Goal: Information Seeking & Learning: Compare options

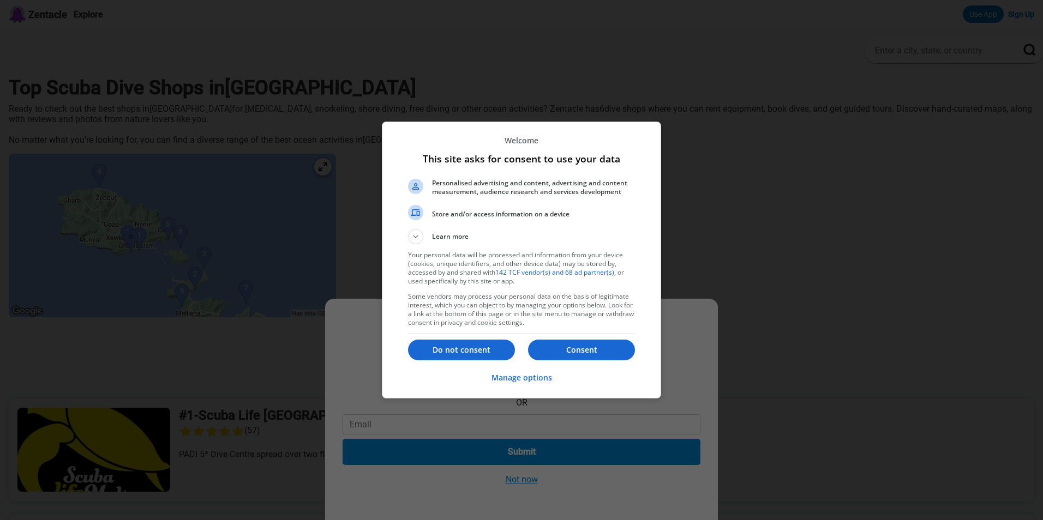
click at [593, 350] on p "Consent" at bounding box center [581, 350] width 107 height 11
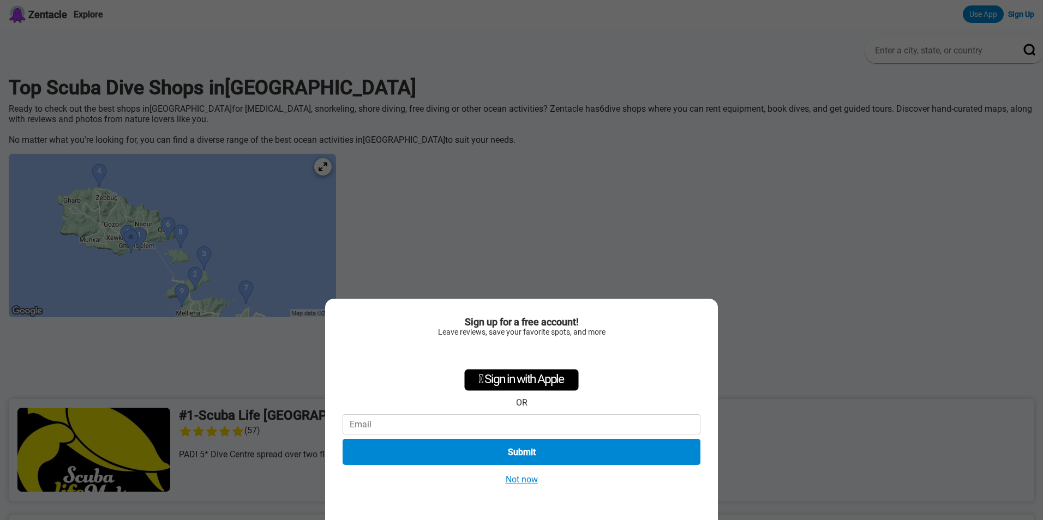
click at [527, 479] on button "Not now" at bounding box center [521, 479] width 39 height 11
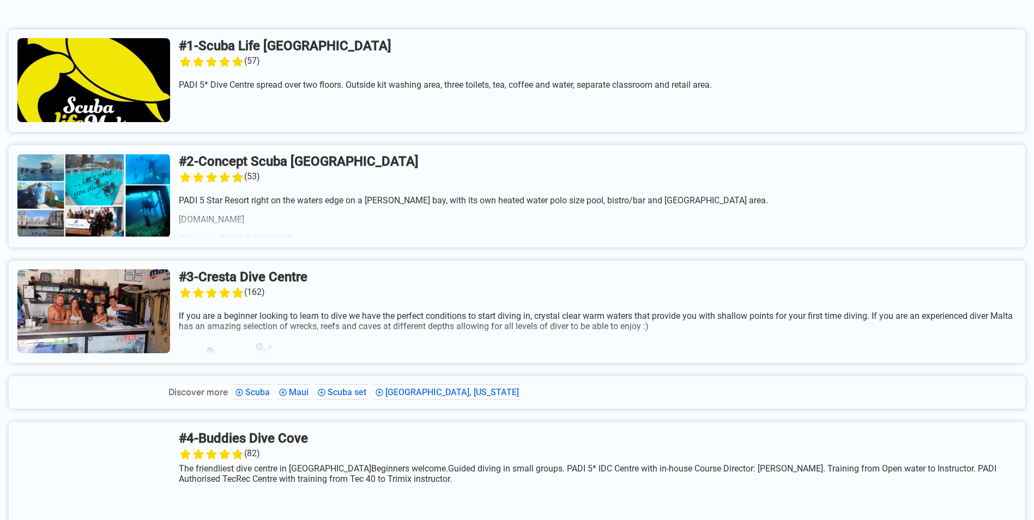
scroll to position [436, 0]
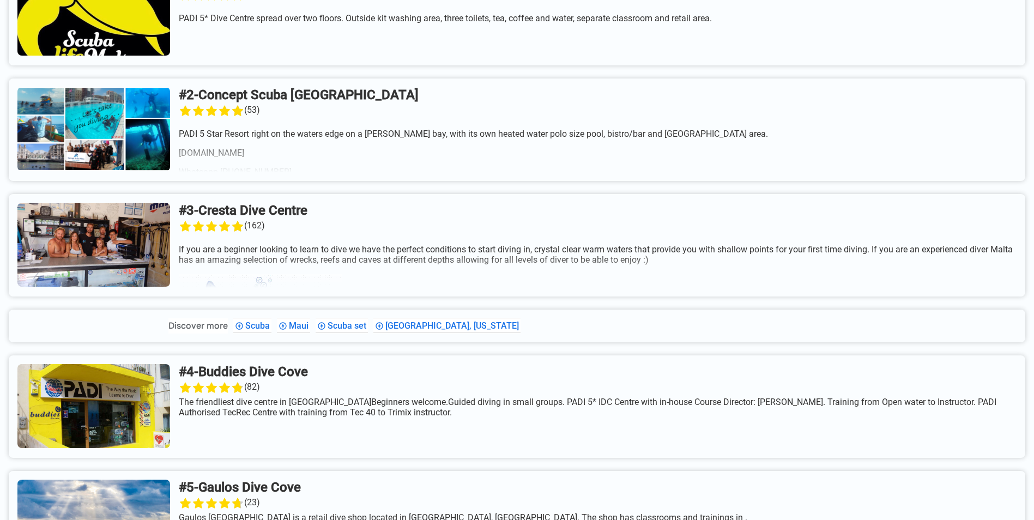
click at [121, 255] on link at bounding box center [517, 245] width 1017 height 103
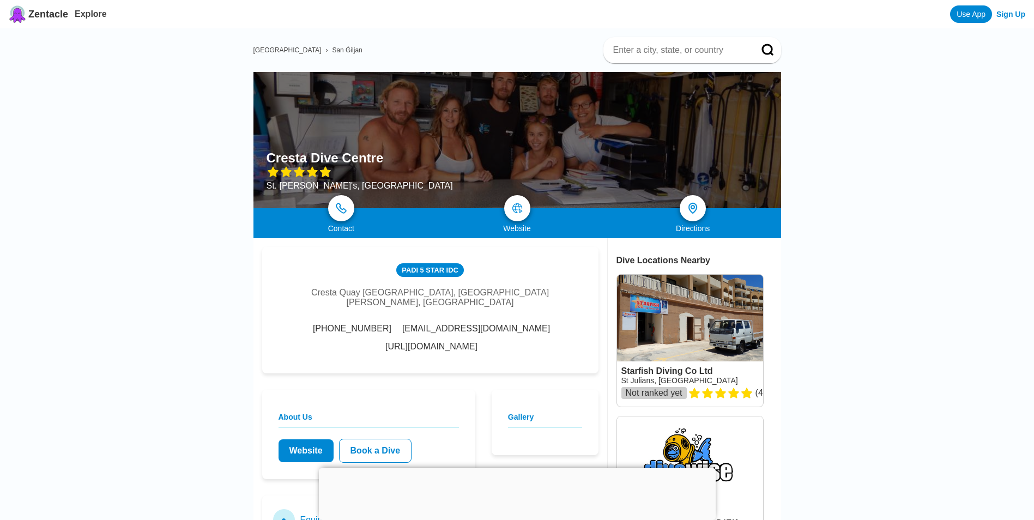
click at [493, 150] on div at bounding box center [518, 140] width 528 height 136
click at [491, 140] on div at bounding box center [518, 140] width 528 height 136
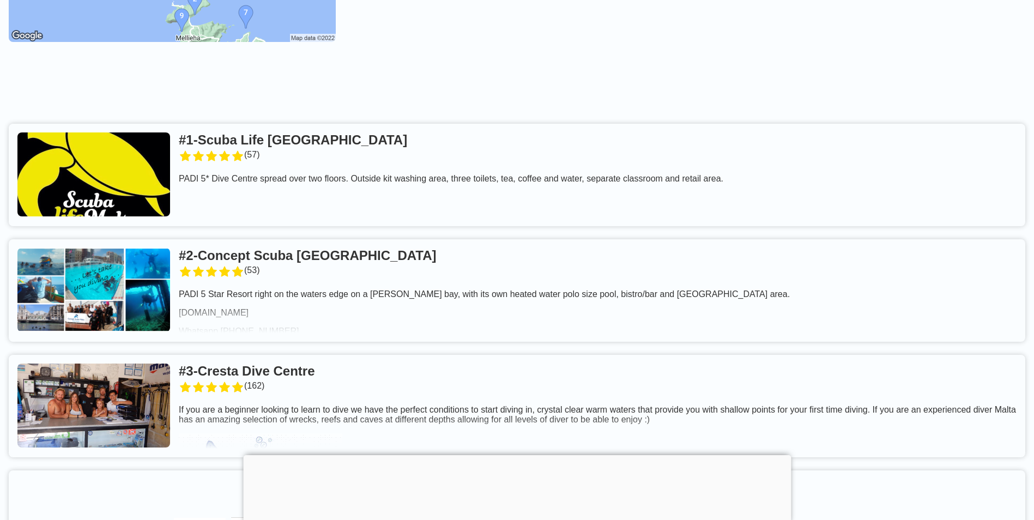
scroll to position [273, 0]
click at [276, 158] on link at bounding box center [517, 175] width 1017 height 103
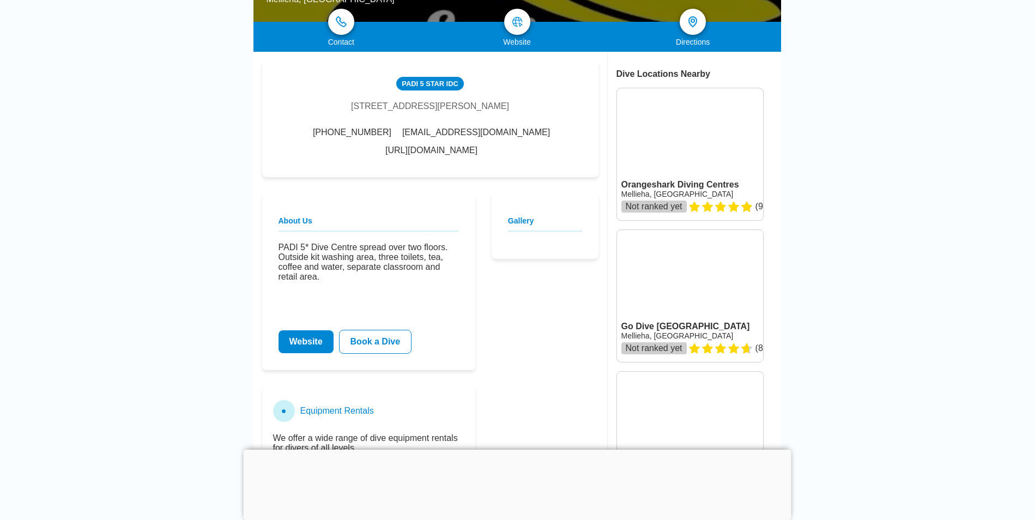
scroll to position [273, 0]
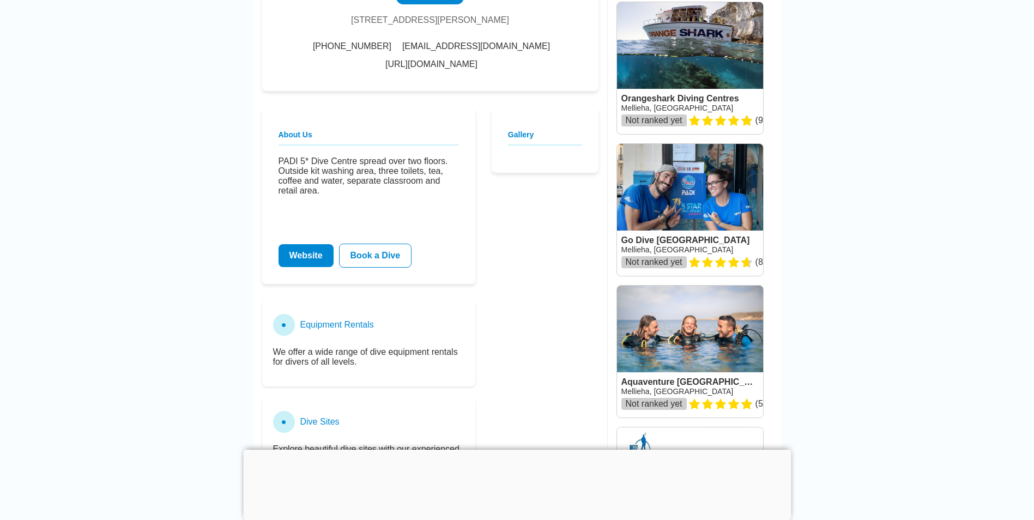
click at [685, 206] on link at bounding box center [690, 210] width 146 height 132
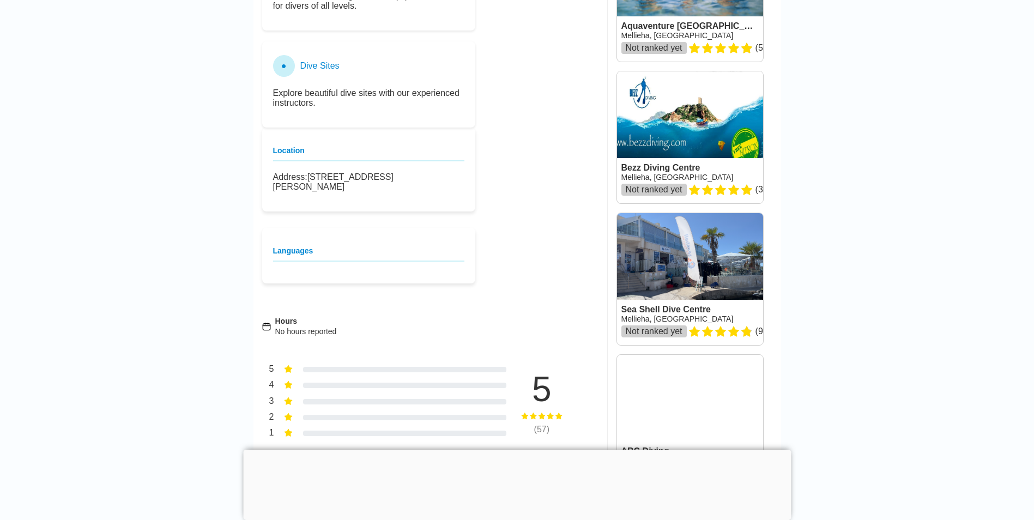
scroll to position [654, 0]
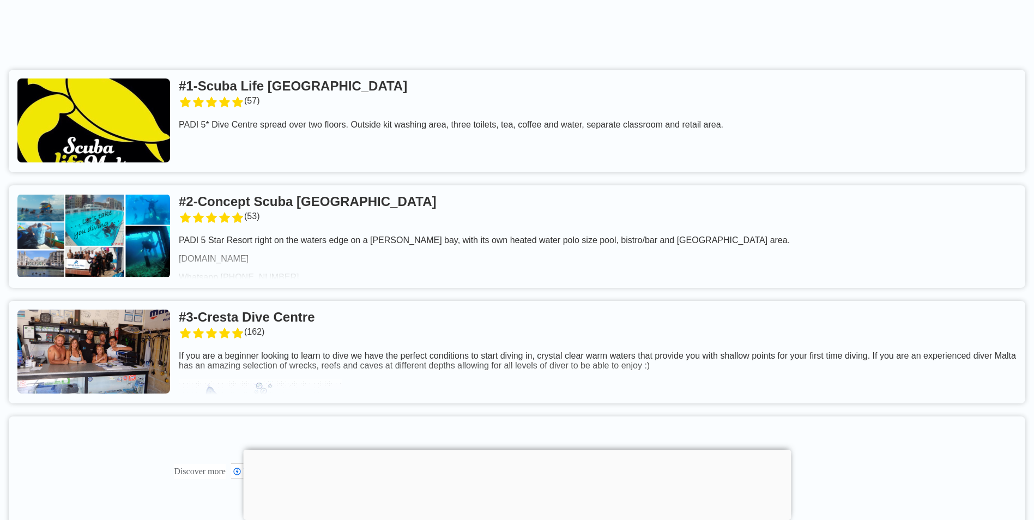
scroll to position [382, 0]
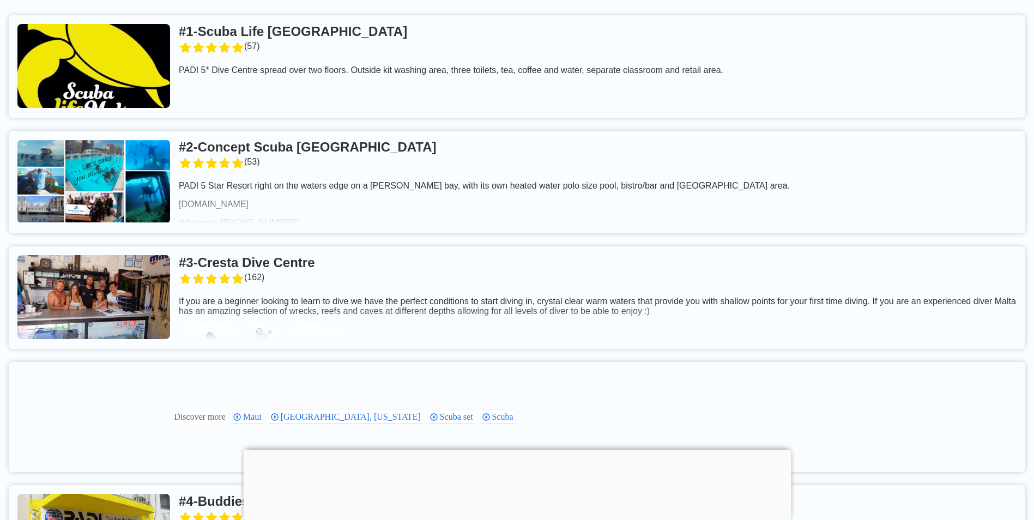
click at [308, 160] on link at bounding box center [517, 182] width 1017 height 103
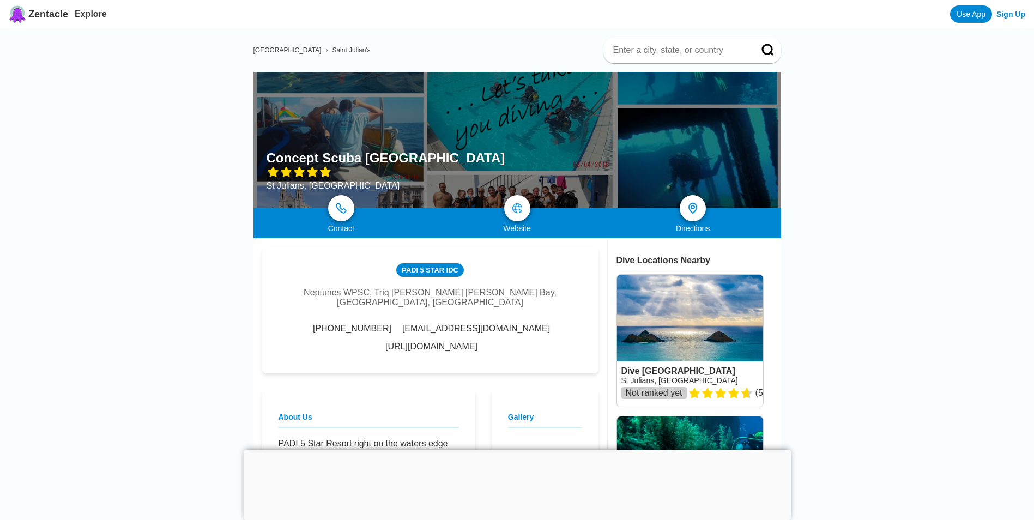
click at [491, 131] on div at bounding box center [518, 140] width 528 height 136
click at [540, 182] on div at bounding box center [518, 140] width 528 height 136
click at [649, 171] on div at bounding box center [518, 140] width 528 height 136
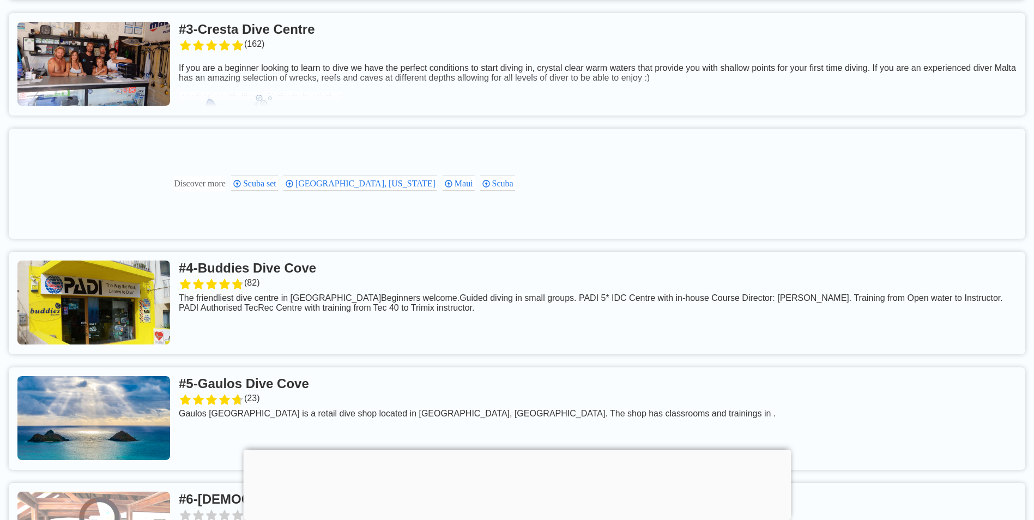
scroll to position [654, 0]
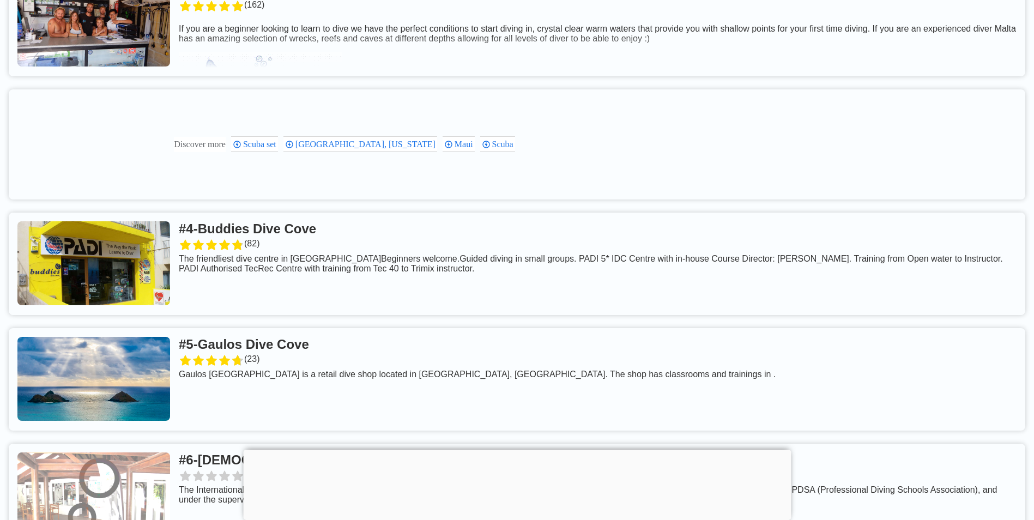
click at [513, 450] on div at bounding box center [517, 450] width 548 height 0
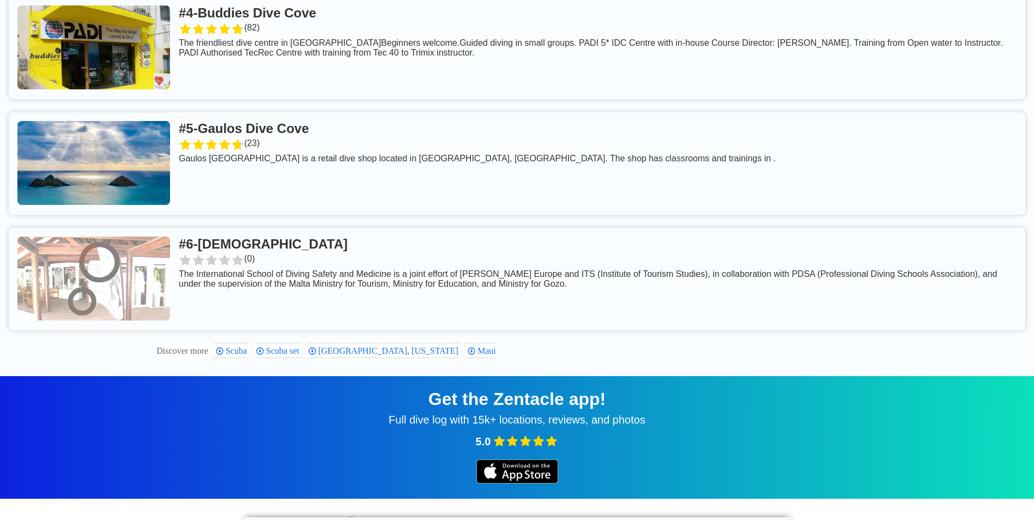
scroll to position [927, 0]
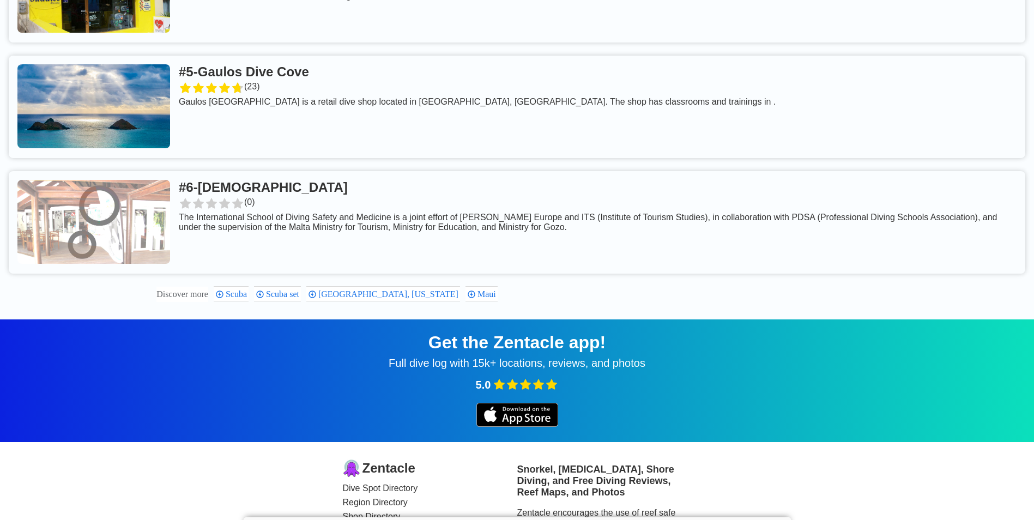
click at [162, 243] on link at bounding box center [517, 222] width 1017 height 103
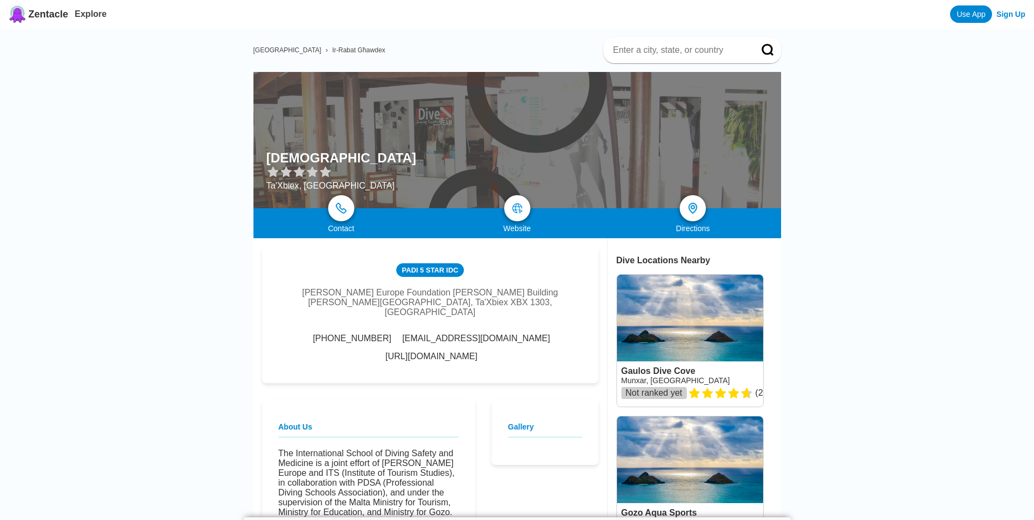
click at [478, 352] on link "http://www.its.edu.mt/" at bounding box center [431, 357] width 92 height 10
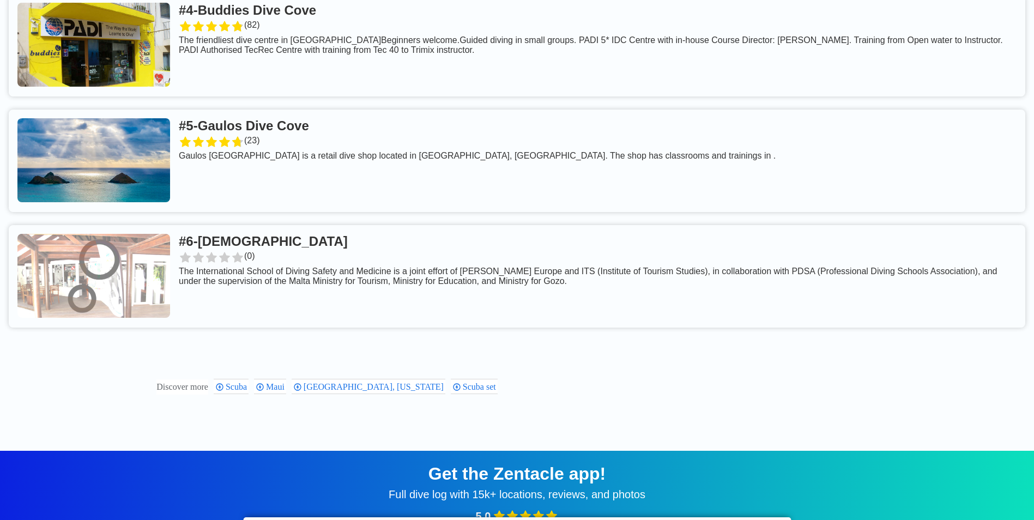
scroll to position [795, 0]
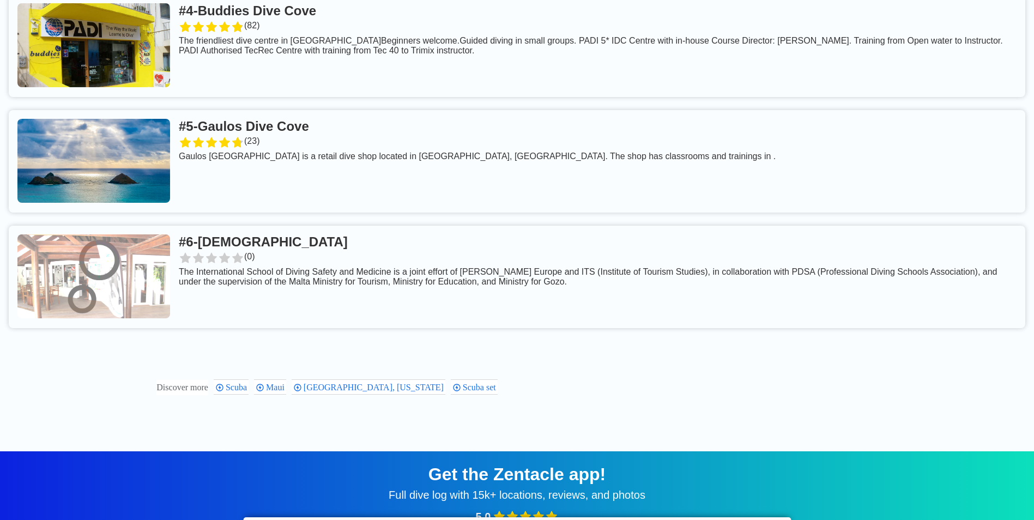
click at [291, 138] on link at bounding box center [517, 161] width 1017 height 103
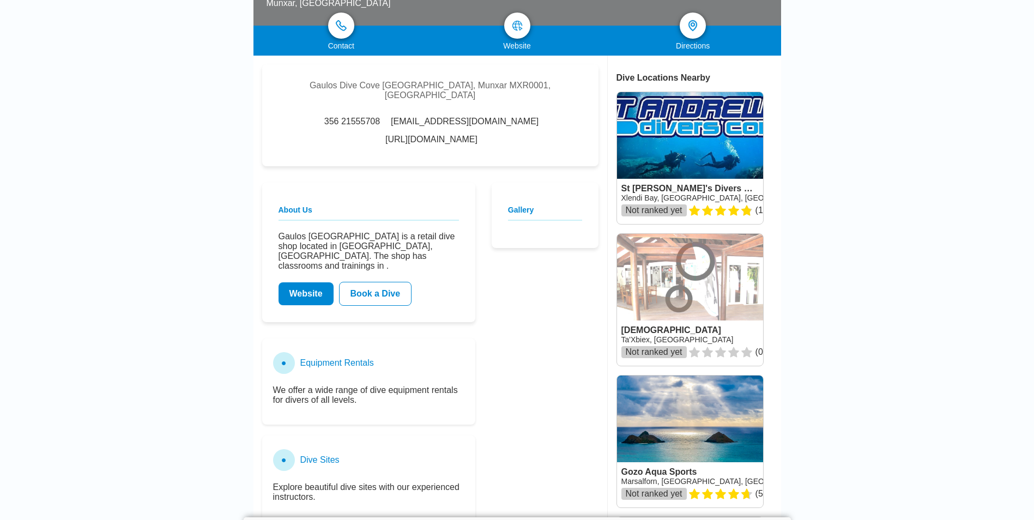
scroll to position [164, 0]
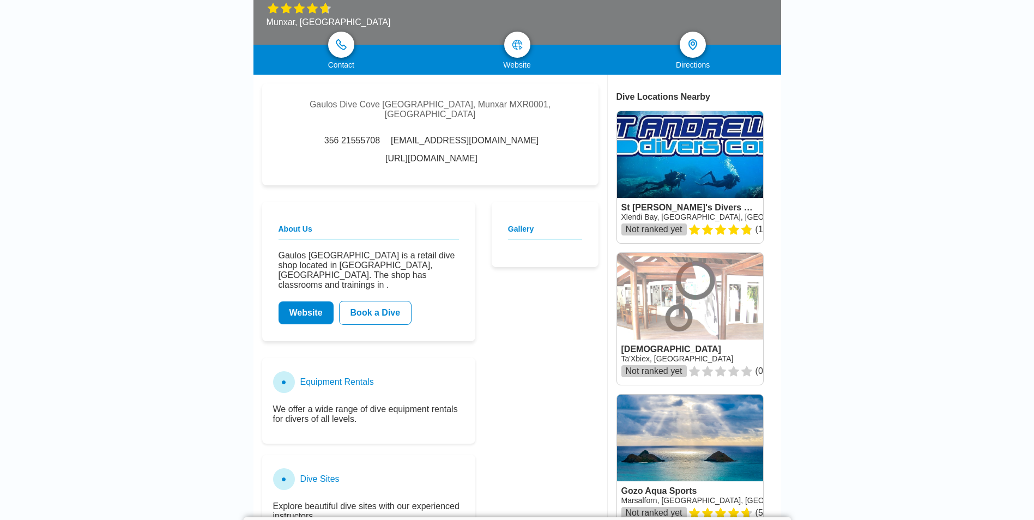
click at [435, 154] on link "http://www.gaulosdivecove.com/" at bounding box center [431, 159] width 92 height 10
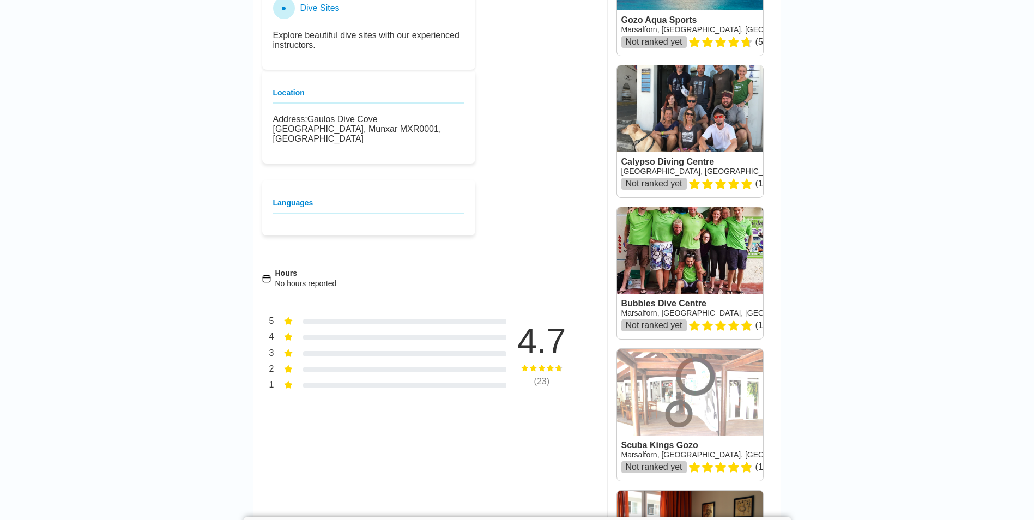
scroll to position [654, 0]
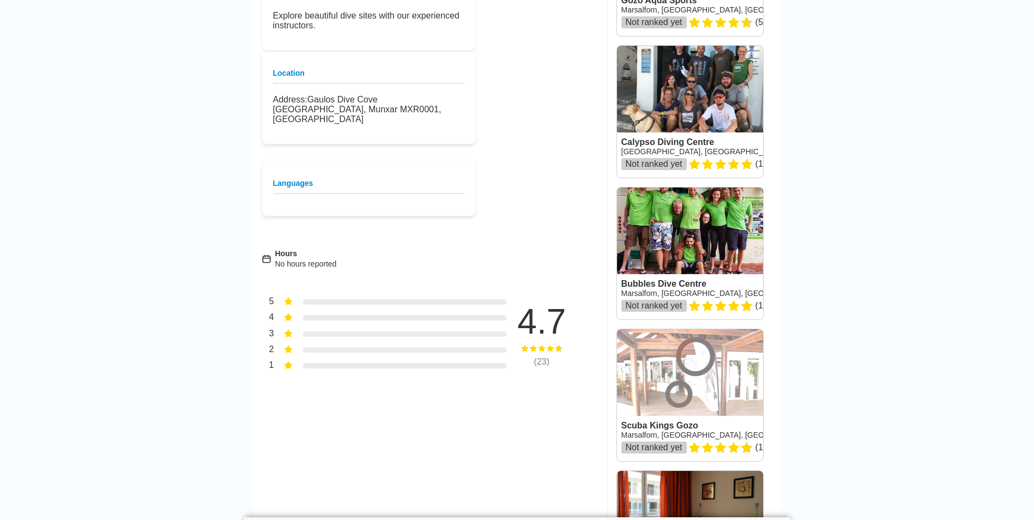
click at [719, 101] on link at bounding box center [690, 112] width 146 height 132
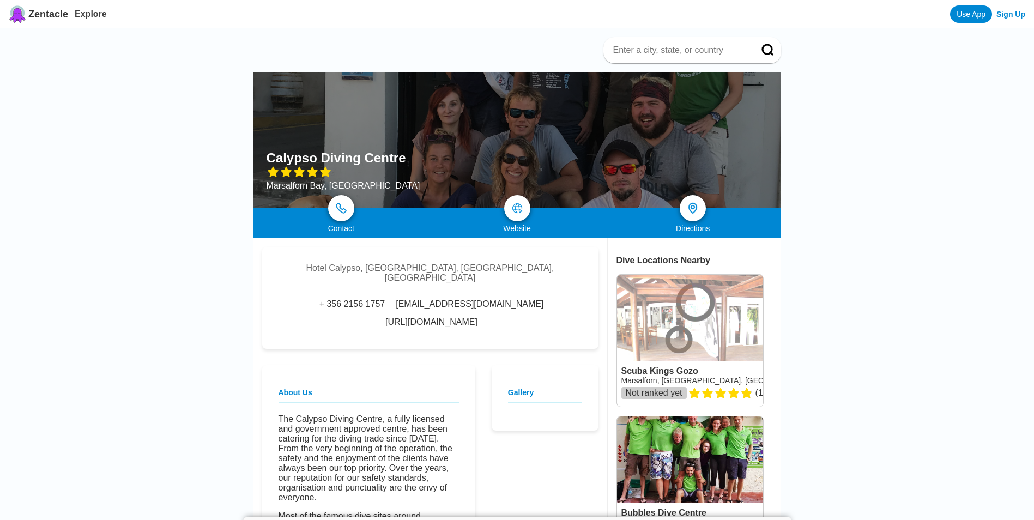
click at [634, 156] on div at bounding box center [518, 140] width 528 height 136
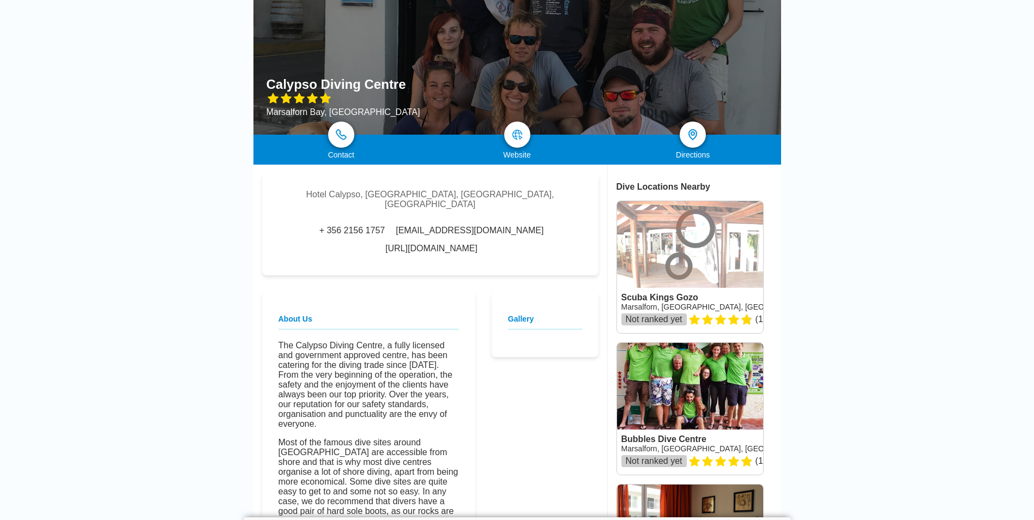
scroll to position [55, 0]
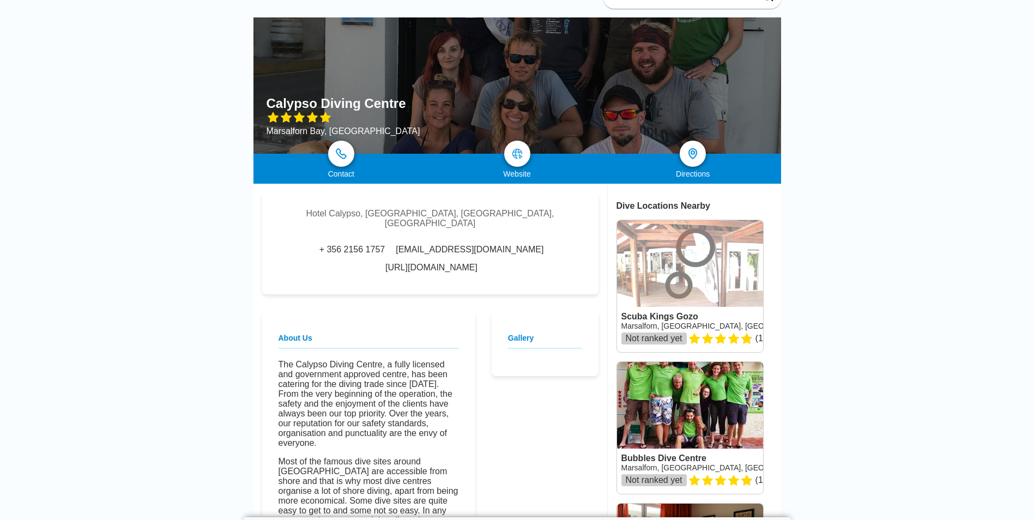
click at [478, 263] on link "http://www.calypsodivers.com/" at bounding box center [431, 268] width 92 height 10
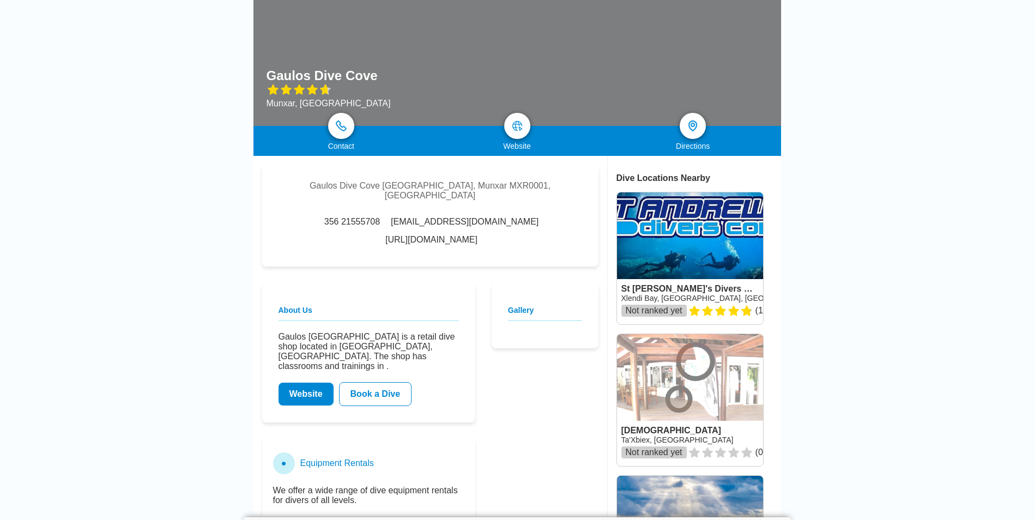
scroll to position [55, 0]
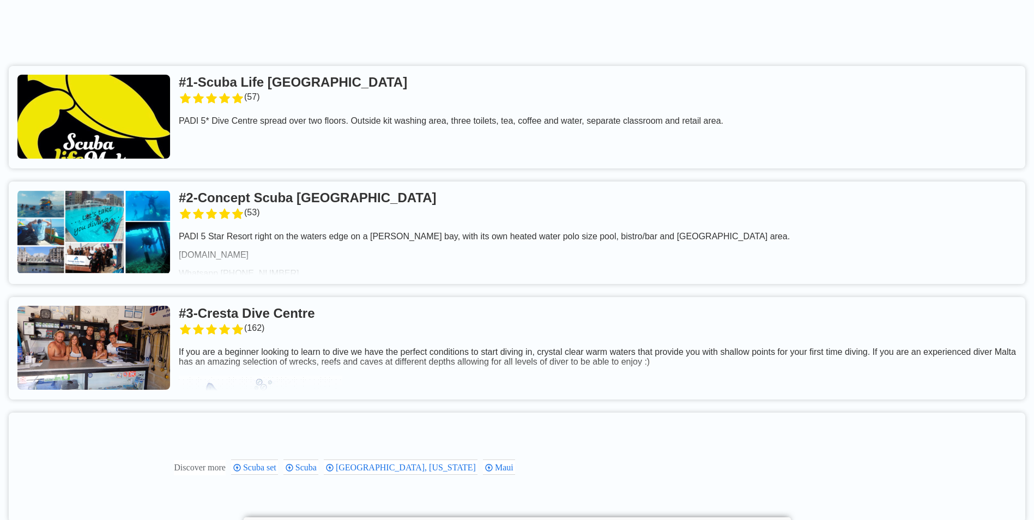
scroll to position [304, 0]
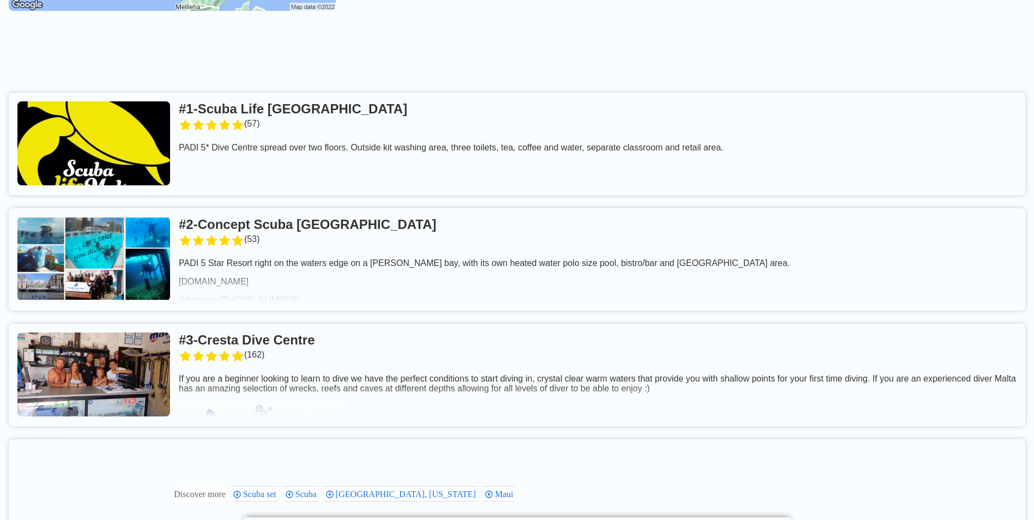
click at [263, 119] on link at bounding box center [517, 144] width 1017 height 103
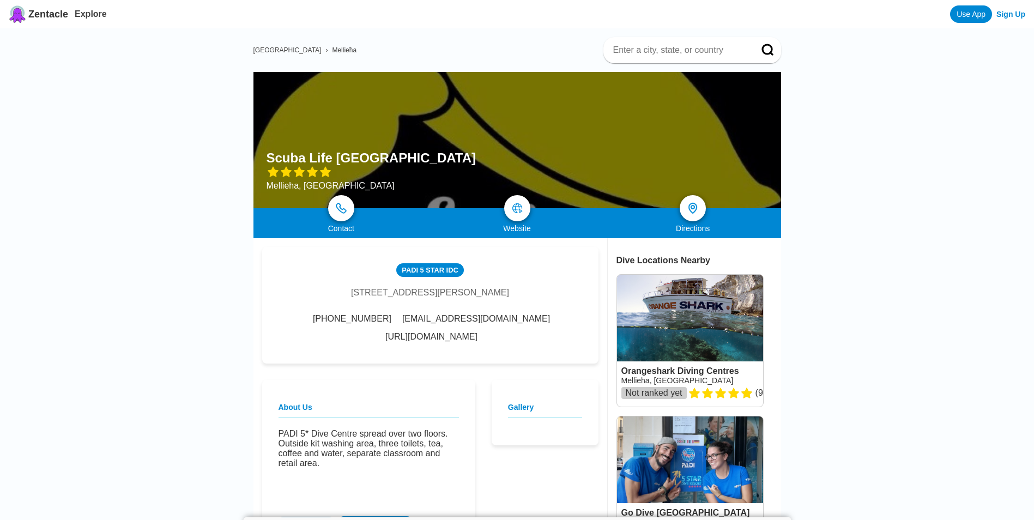
click at [447, 342] on link "http://www.scubalifemalta.com/" at bounding box center [431, 337] width 92 height 10
click at [423, 49] on div "Malta › Mellieħa" at bounding box center [518, 50] width 528 height 26
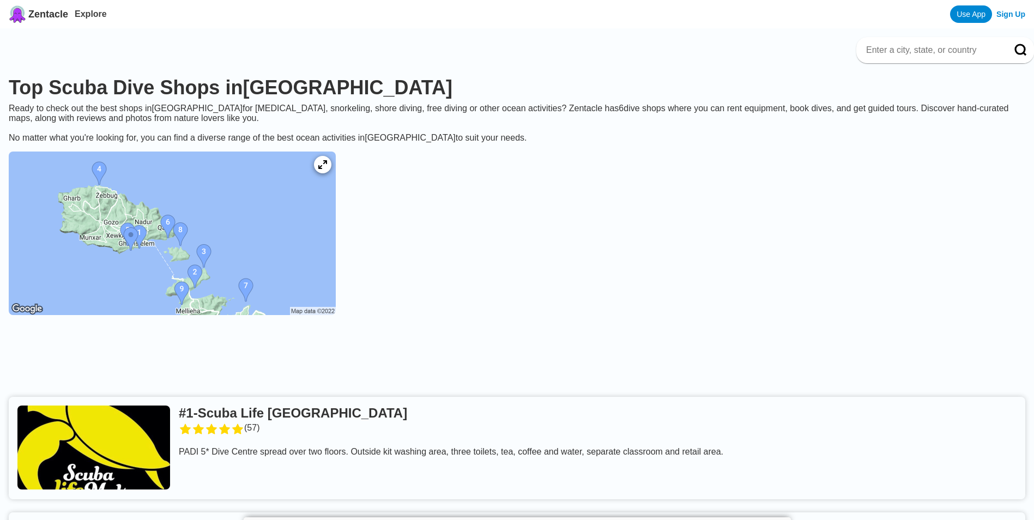
scroll to position [304, 0]
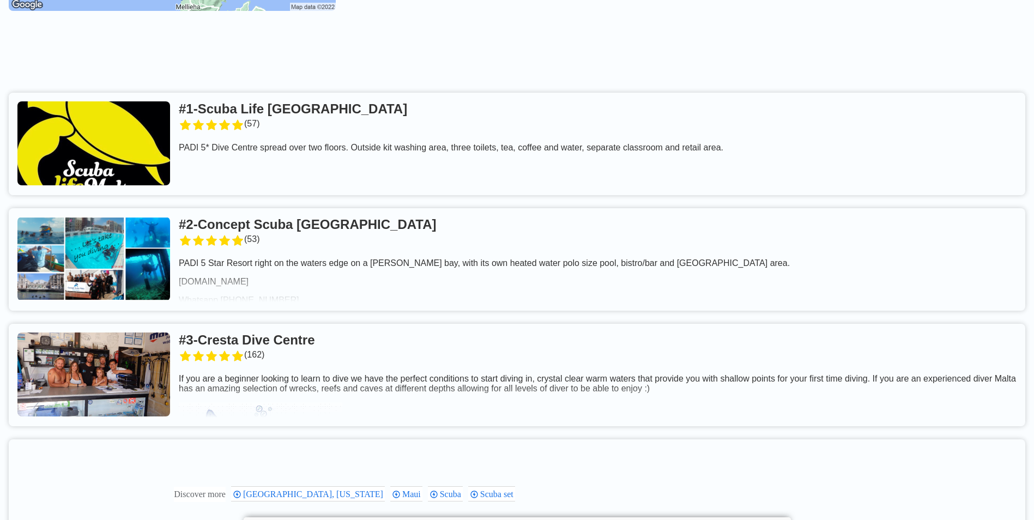
click at [272, 236] on link at bounding box center [517, 259] width 1017 height 103
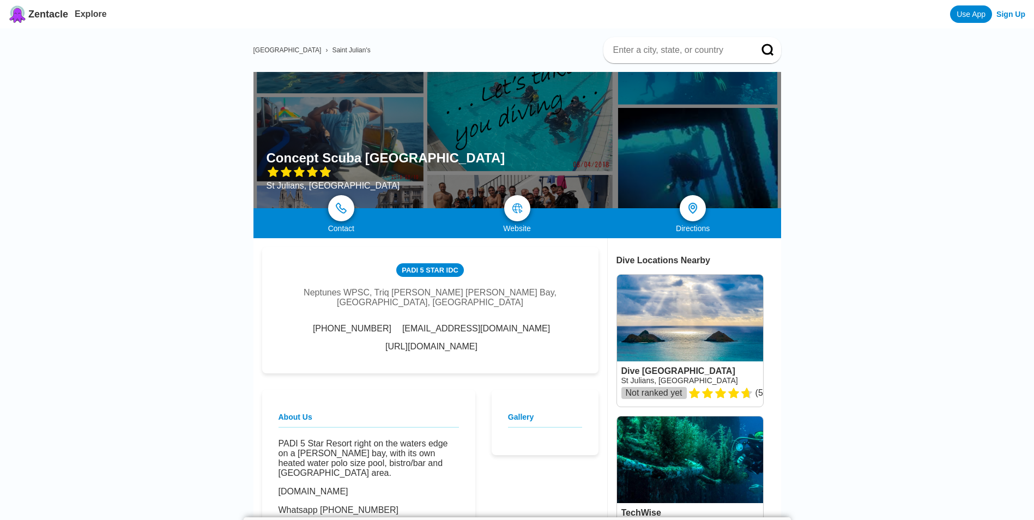
click at [442, 344] on link "http://www.conceptscubamalta.com/" at bounding box center [431, 347] width 92 height 10
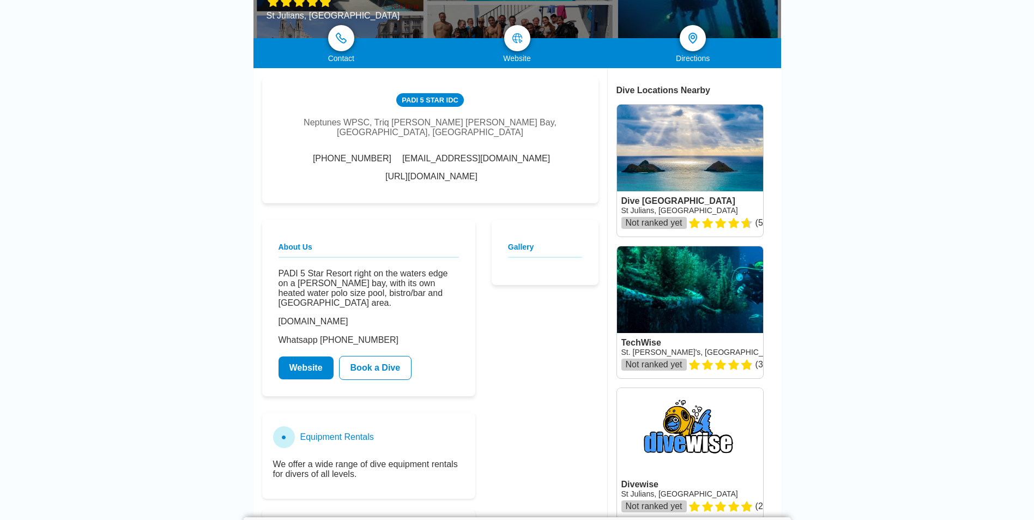
scroll to position [164, 0]
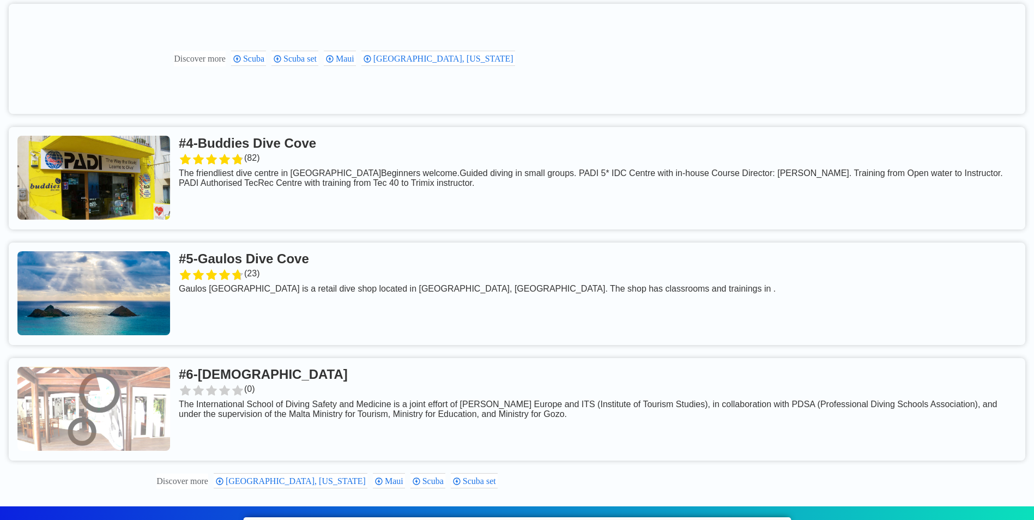
scroll to position [740, 0]
click at [291, 154] on link at bounding box center [517, 178] width 1017 height 103
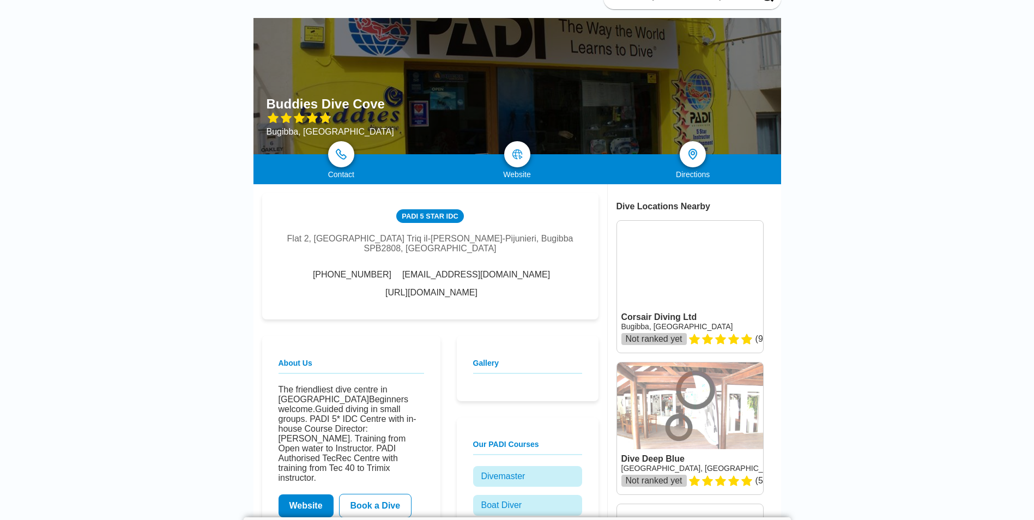
scroll to position [55, 0]
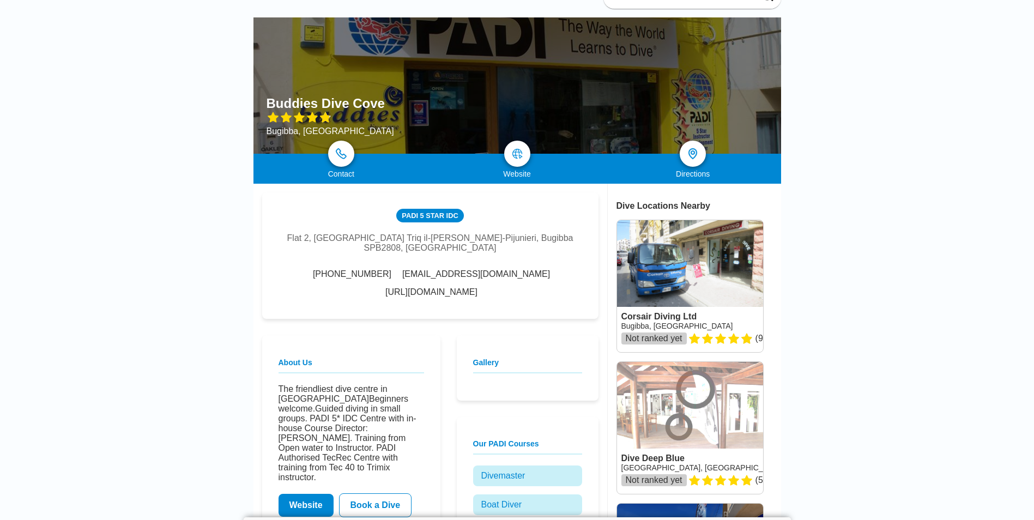
click at [478, 287] on link "http://www.buddiesmalta.com/" at bounding box center [431, 292] width 92 height 10
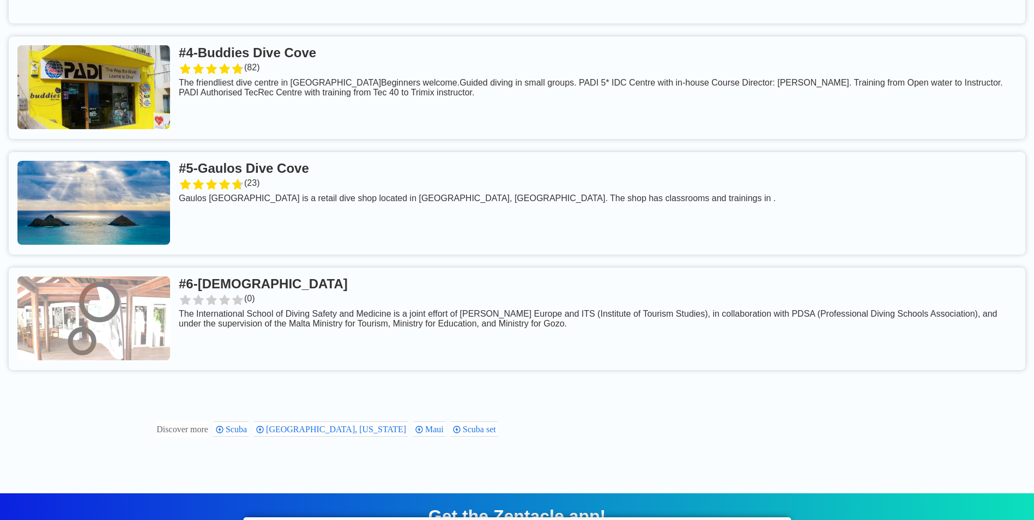
scroll to position [850, 0]
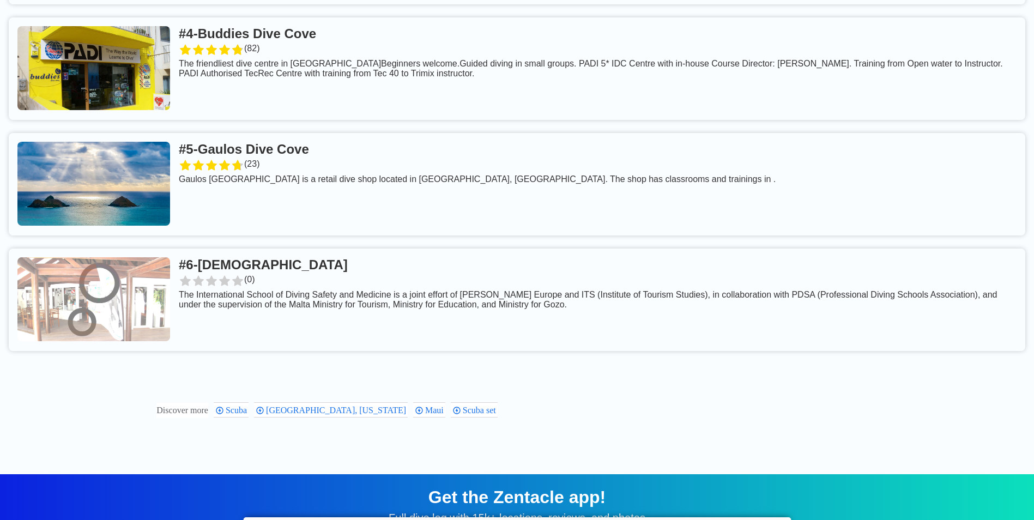
click at [333, 159] on link at bounding box center [517, 184] width 1017 height 103
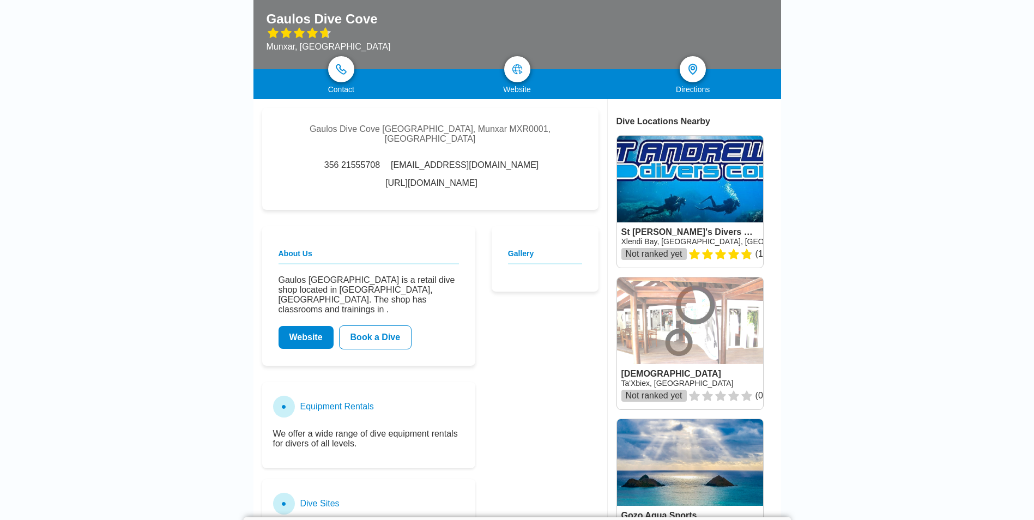
scroll to position [164, 0]
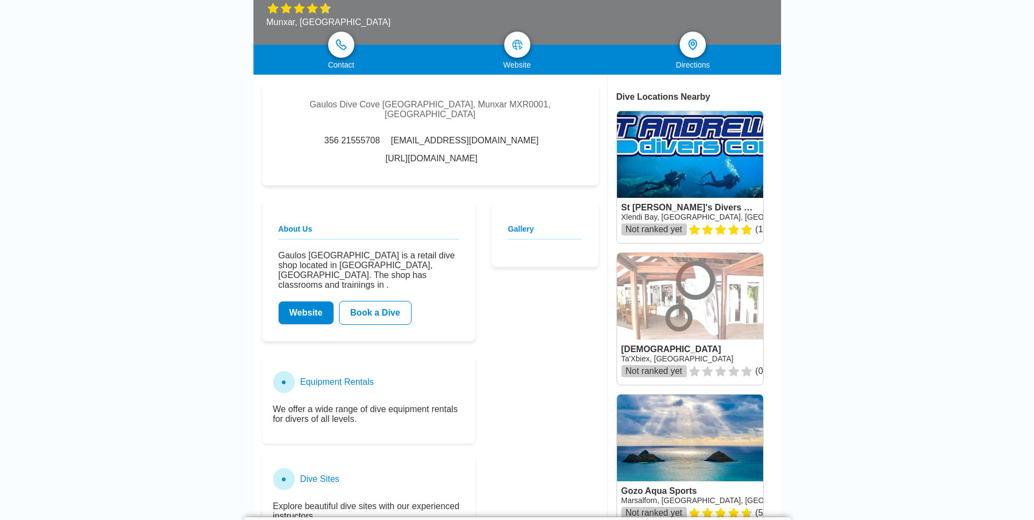
click at [435, 154] on link "http://www.gaulosdivecove.com/" at bounding box center [431, 159] width 92 height 10
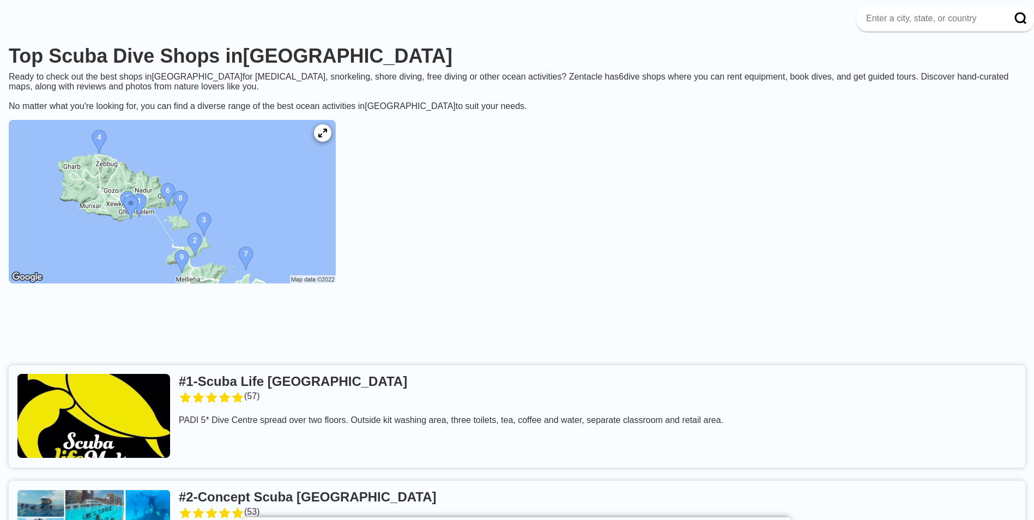
scroll to position [86, 0]
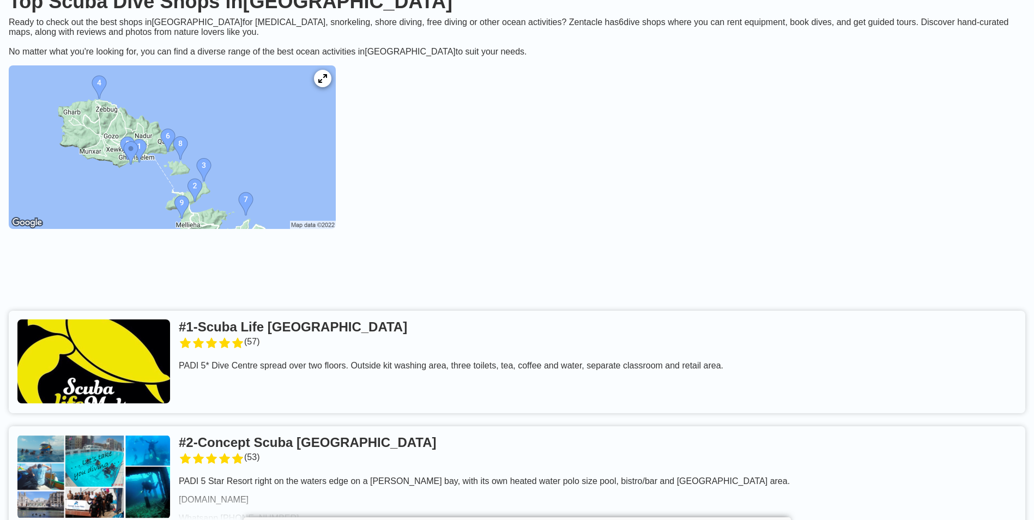
click at [215, 153] on img at bounding box center [172, 147] width 327 height 164
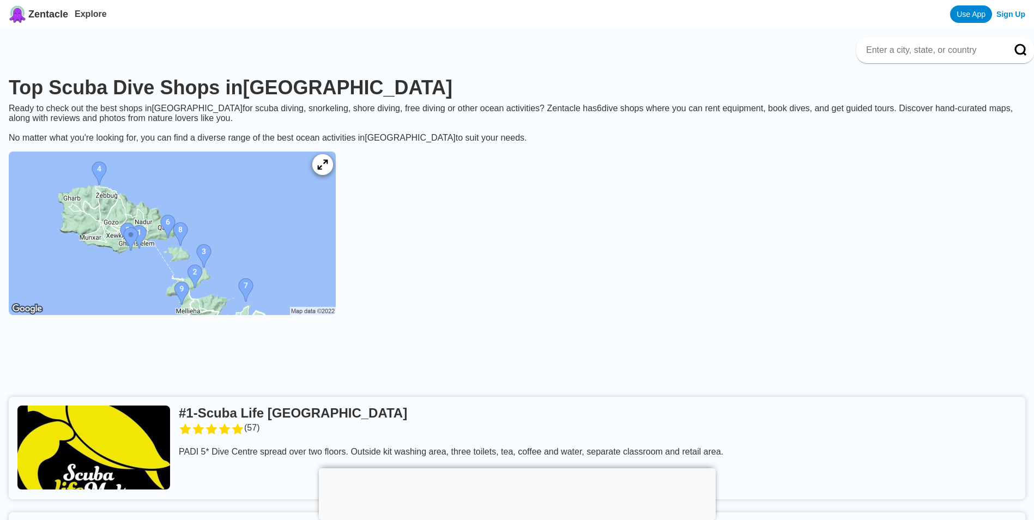
click at [328, 170] on icon at bounding box center [322, 165] width 10 height 10
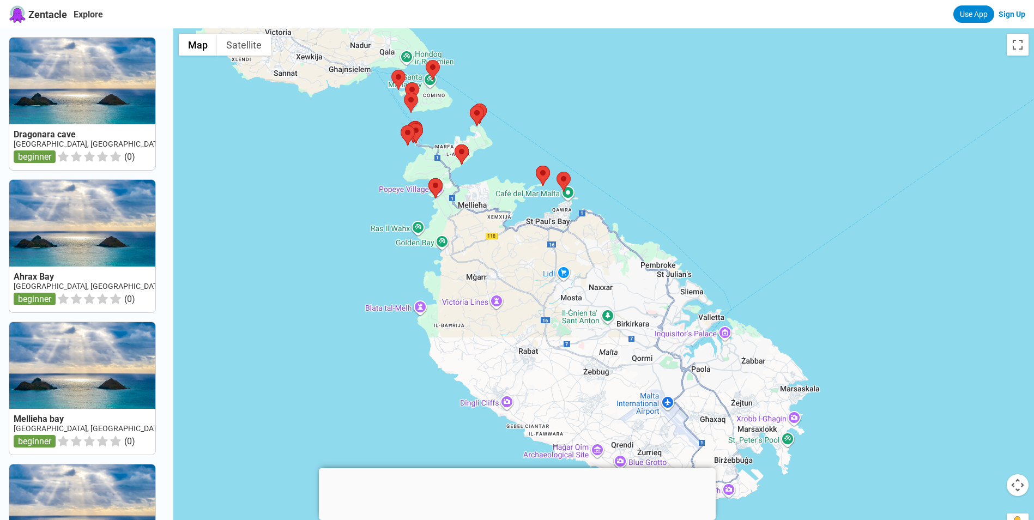
drag, startPoint x: 626, startPoint y: 332, endPoint x: 527, endPoint y: 191, distance: 172.2
click at [527, 191] on div at bounding box center [603, 288] width 861 height 520
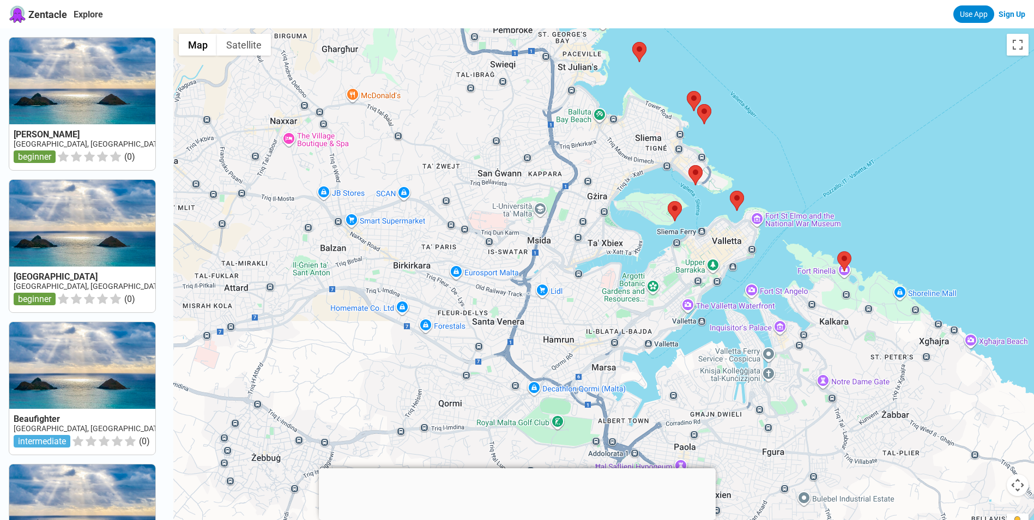
drag, startPoint x: 593, startPoint y: 335, endPoint x: 547, endPoint y: 232, distance: 113.0
click at [547, 232] on div at bounding box center [603, 288] width 861 height 520
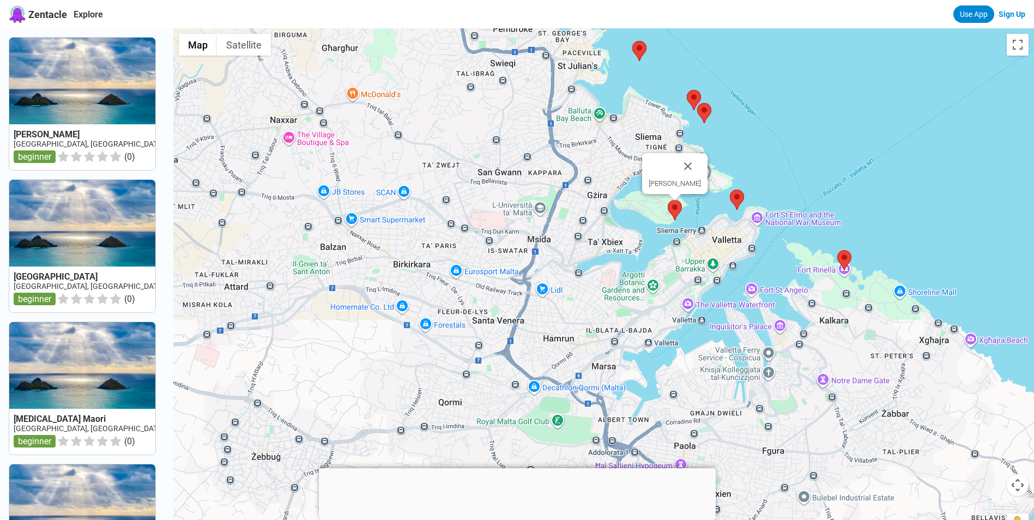
click at [679, 208] on img at bounding box center [675, 210] width 14 height 20
